Goal: Information Seeking & Learning: Check status

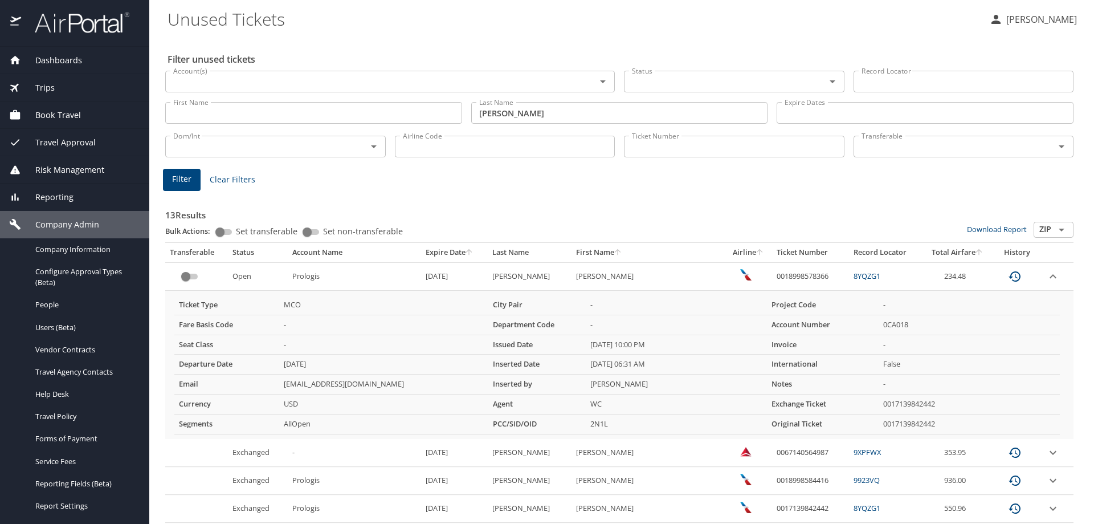
click at [58, 62] on span "Dashboards" at bounding box center [51, 60] width 61 height 13
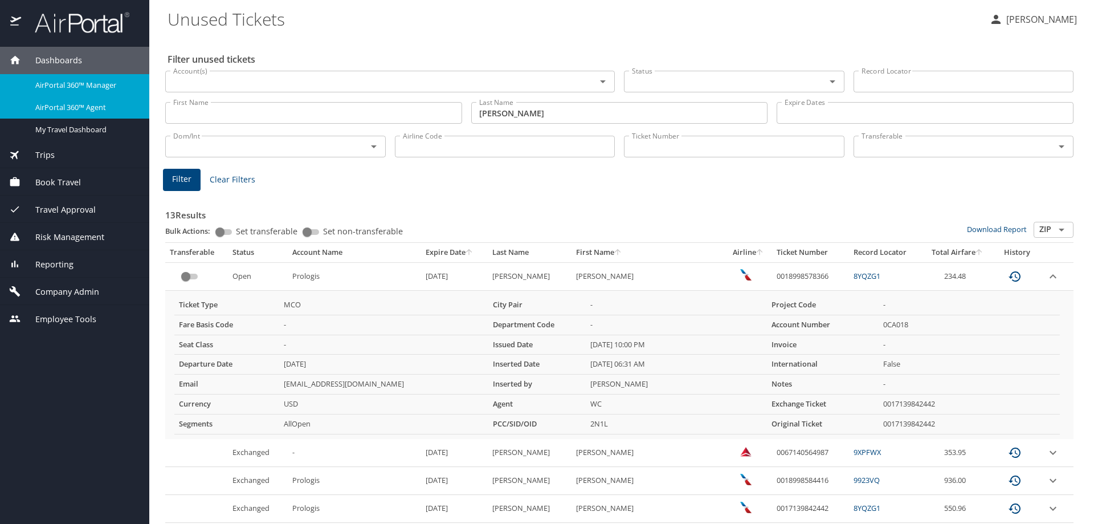
click at [67, 107] on span "AirPortal 360™ Agent" at bounding box center [85, 107] width 100 height 11
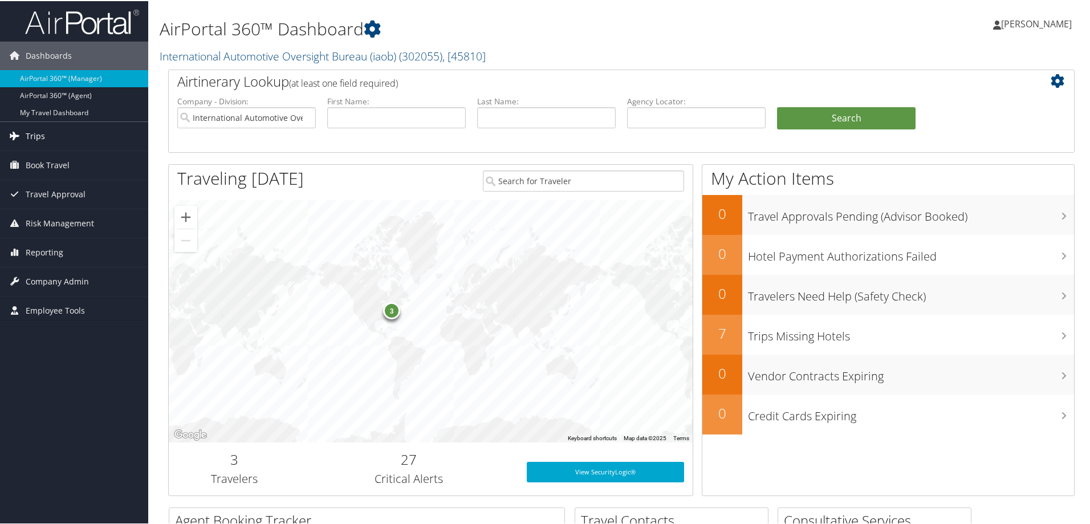
click at [71, 143] on link "Trips" at bounding box center [74, 135] width 148 height 29
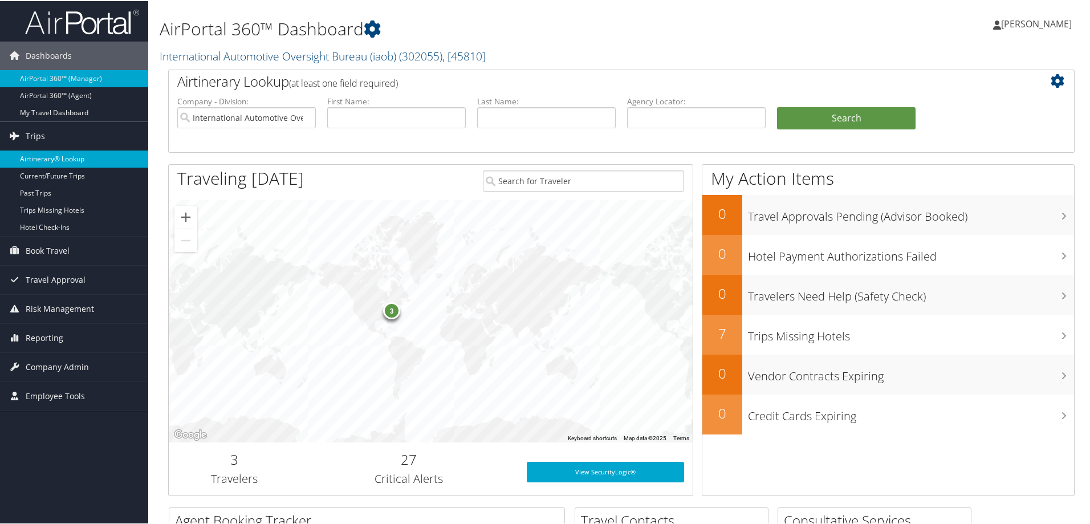
click at [64, 158] on link "Airtinerary® Lookup" at bounding box center [74, 157] width 148 height 17
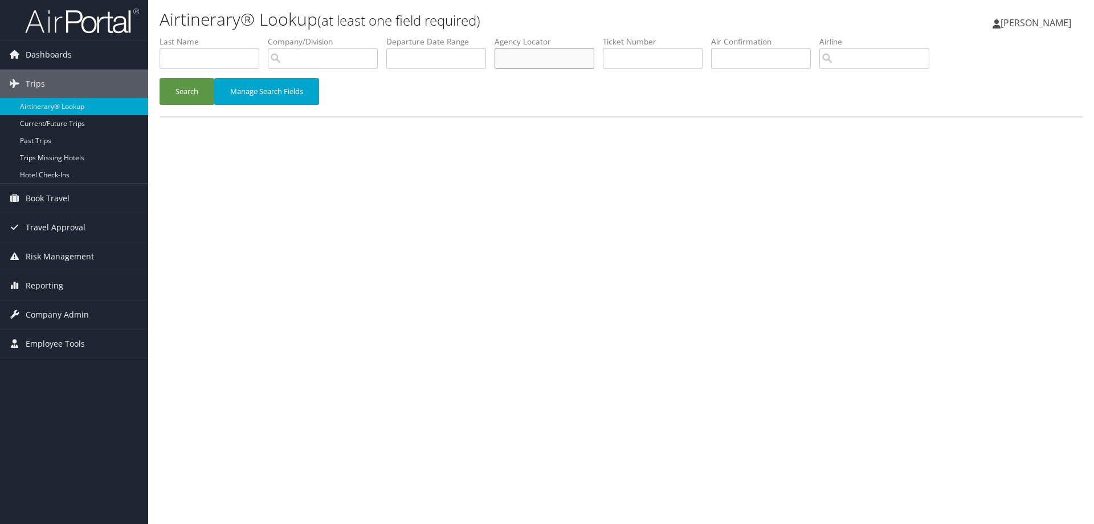
click at [566, 59] on input "text" at bounding box center [545, 58] width 100 height 21
type input "cv05kg"
click at [160, 78] on button "Search" at bounding box center [187, 91] width 55 height 27
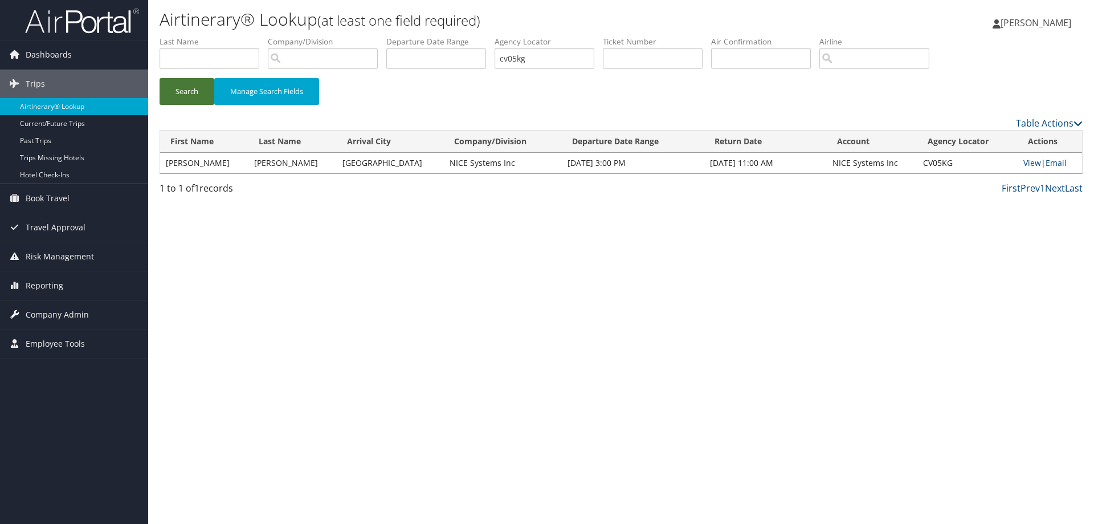
click at [180, 92] on button "Search" at bounding box center [187, 91] width 55 height 27
click at [1024, 167] on link "View" at bounding box center [1033, 162] width 18 height 11
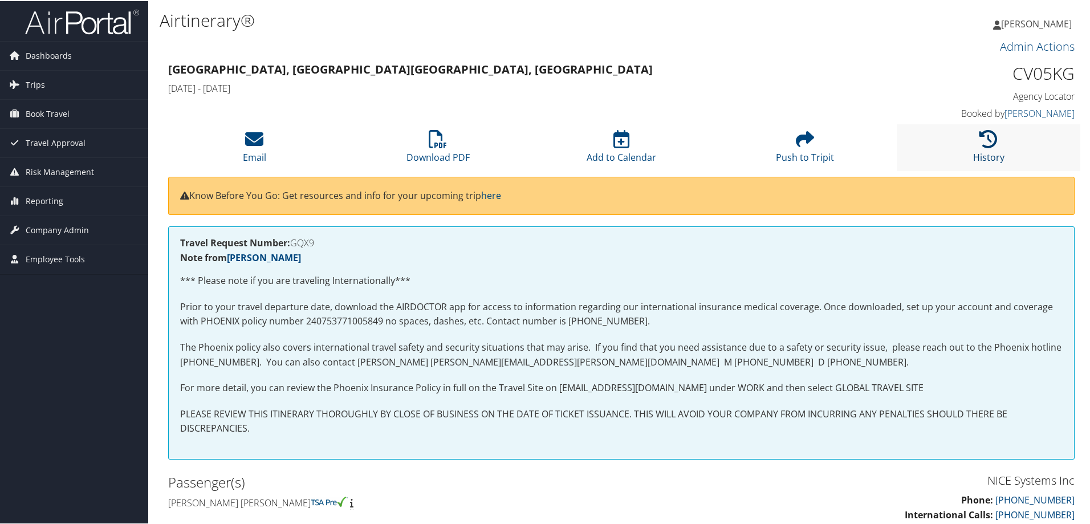
click at [979, 141] on icon at bounding box center [988, 138] width 18 height 18
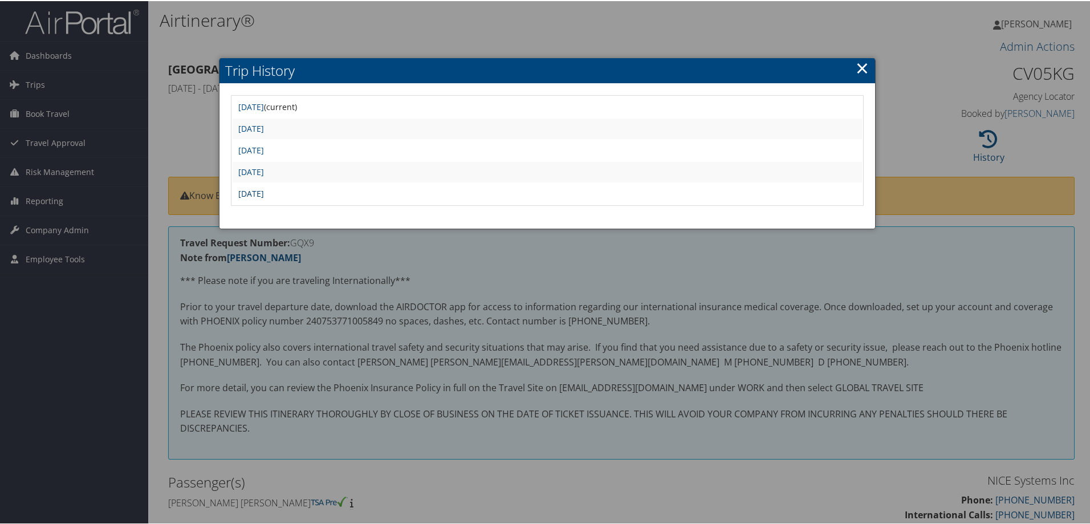
click at [264, 193] on link "[DATE]" at bounding box center [251, 192] width 26 height 11
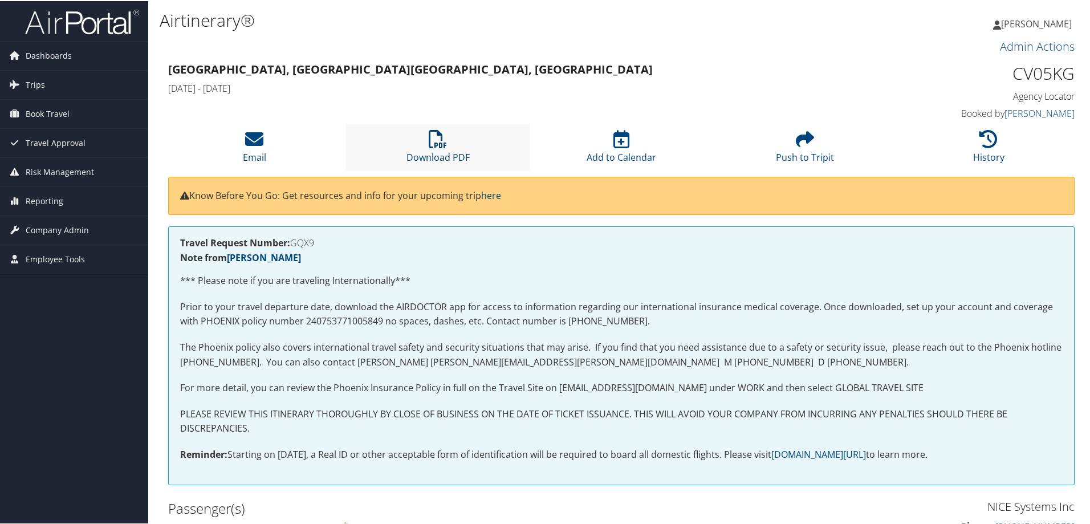
click at [429, 135] on icon at bounding box center [438, 138] width 18 height 18
drag, startPoint x: 1046, startPoint y: 0, endPoint x: 745, endPoint y: 47, distance: 304.7
click at [745, 47] on h3 "Admin Actions" at bounding box center [621, 46] width 906 height 16
